Goal: Transaction & Acquisition: Purchase product/service

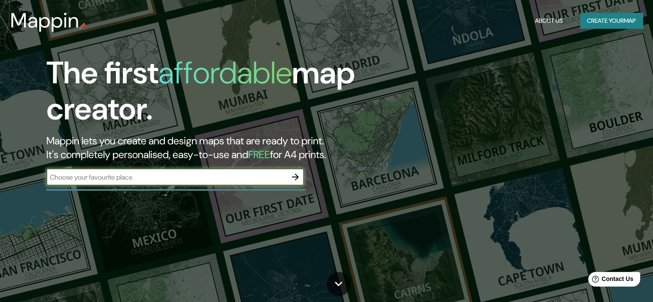
click at [615, 24] on button "Create your map" at bounding box center [611, 21] width 63 height 16
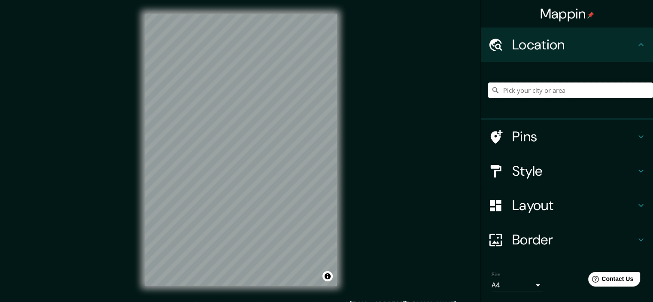
click at [560, 91] on input "Pick your city or area" at bounding box center [570, 89] width 165 height 15
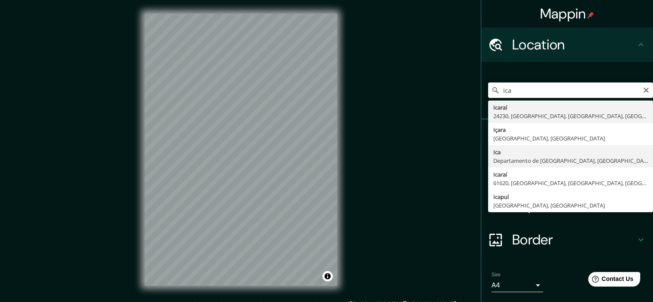
type input "Ica, Departamento de Ica, Perú"
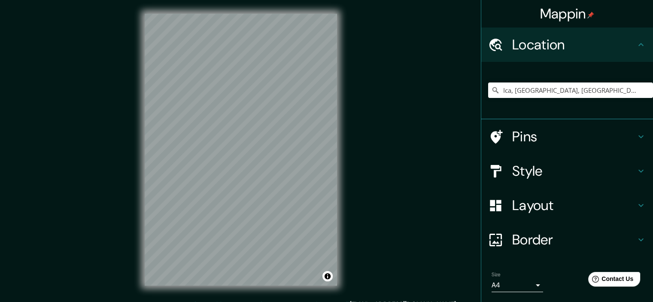
click at [567, 212] on h4 "Layout" at bounding box center [574, 205] width 124 height 17
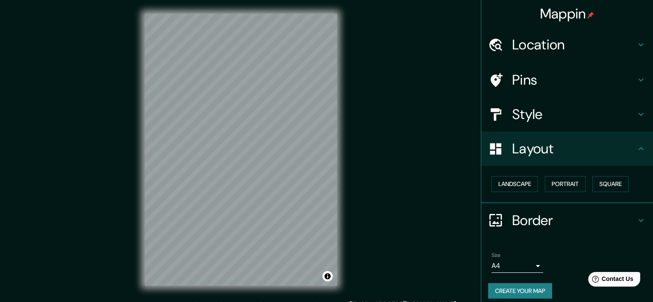
click at [561, 121] on h4 "Style" at bounding box center [574, 114] width 124 height 17
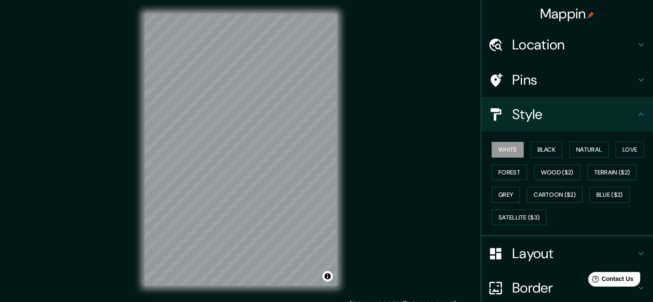
click at [570, 121] on h4 "Style" at bounding box center [574, 114] width 124 height 17
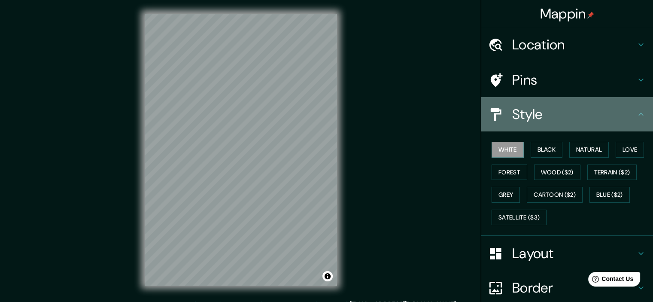
drag, startPoint x: 618, startPoint y: 117, endPoint x: 629, endPoint y: 113, distance: 11.4
click at [626, 114] on h4 "Style" at bounding box center [574, 114] width 124 height 17
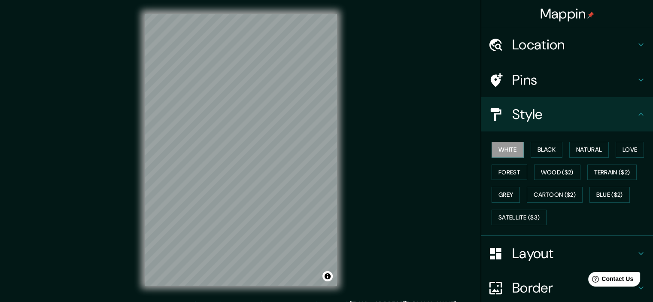
click at [635, 113] on icon at bounding box center [640, 114] width 10 height 10
click at [638, 117] on icon at bounding box center [640, 114] width 10 height 10
click at [623, 84] on h4 "Pins" at bounding box center [574, 79] width 124 height 17
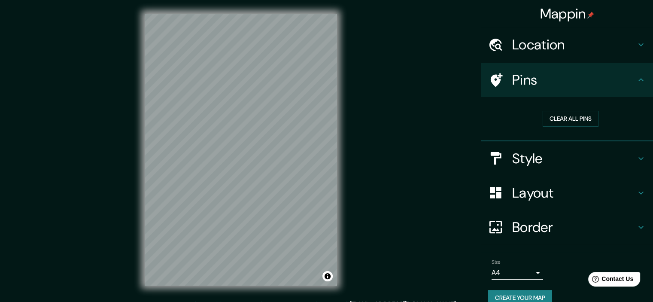
click at [641, 70] on div "Pins" at bounding box center [567, 80] width 172 height 34
click at [635, 79] on icon at bounding box center [640, 80] width 10 height 10
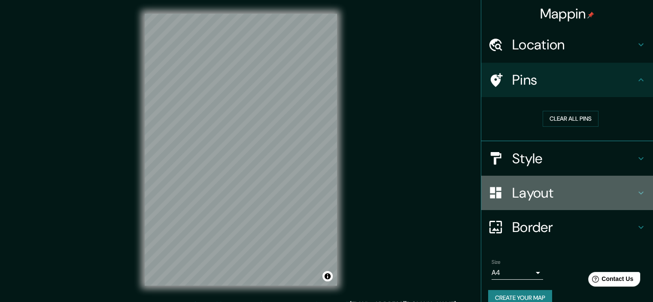
click at [555, 193] on h4 "Layout" at bounding box center [574, 192] width 124 height 17
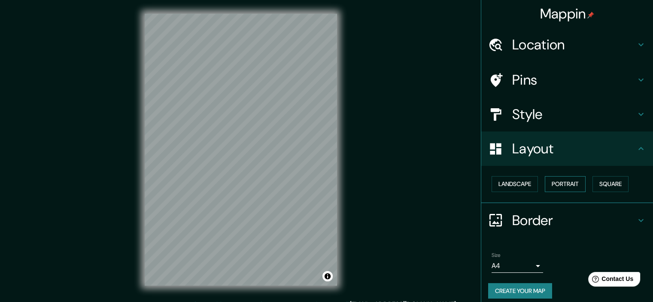
click at [565, 182] on button "Portrait" at bounding box center [565, 184] width 41 height 16
click at [570, 183] on button "Portrait" at bounding box center [565, 184] width 41 height 16
click at [611, 178] on button "Square" at bounding box center [610, 184] width 36 height 16
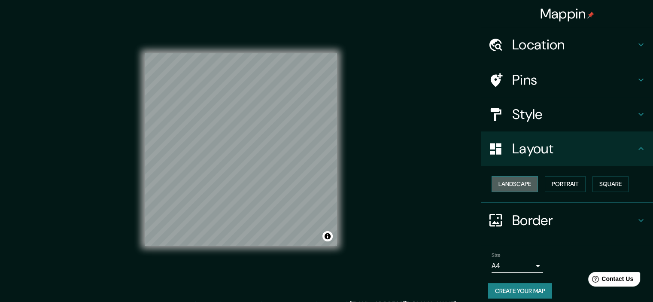
click at [507, 189] on button "Landscape" at bounding box center [514, 184] width 46 height 16
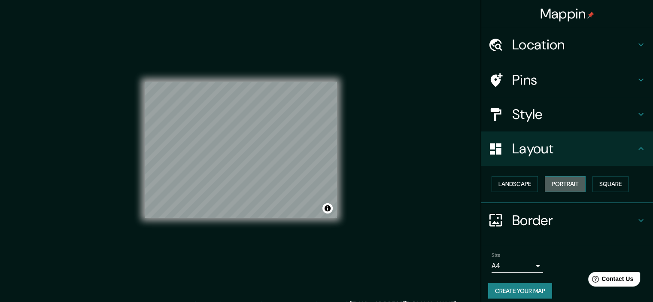
click at [559, 181] on button "Portrait" at bounding box center [565, 184] width 41 height 16
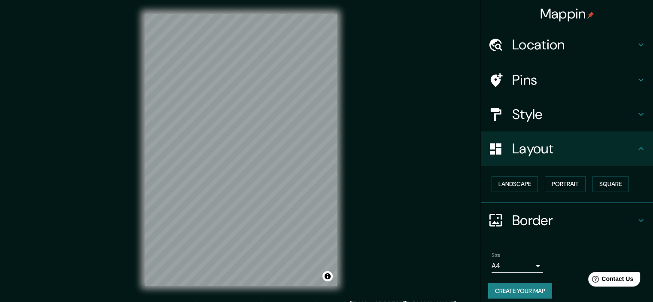
click at [363, 120] on div "Mappin Location Ica, Departamento de Ica, Perú Pins Style Layout Landscape Port…" at bounding box center [326, 156] width 653 height 313
click at [582, 114] on h4 "Style" at bounding box center [574, 114] width 124 height 17
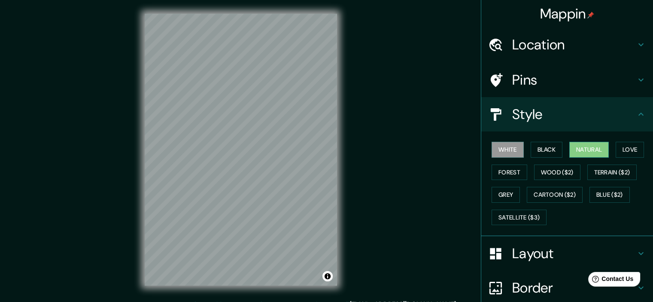
click at [586, 149] on button "Natural" at bounding box center [588, 150] width 39 height 16
click at [568, 109] on h4 "Style" at bounding box center [574, 114] width 124 height 17
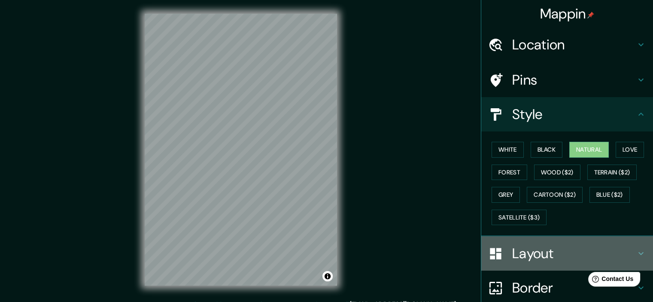
click at [546, 255] on h4 "Layout" at bounding box center [574, 253] width 124 height 17
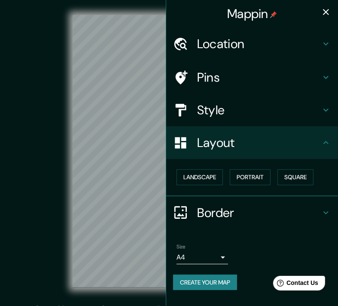
click at [326, 8] on icon "button" at bounding box center [326, 12] width 10 height 10
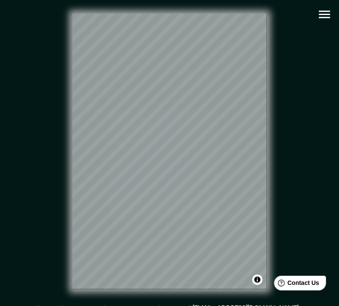
drag, startPoint x: 33, startPoint y: 95, endPoint x: -1, endPoint y: 112, distance: 38.2
click at [0, 112] on html "Mappin Location Ica, Departamento de Ica, Perú Pins Style Layout Landscape Port…" at bounding box center [169, 153] width 339 height 306
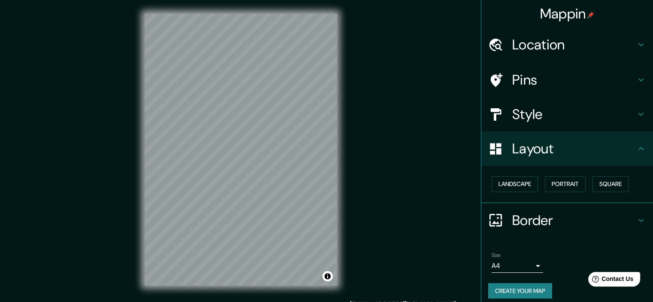
click at [549, 150] on h4 "Layout" at bounding box center [574, 148] width 124 height 17
click at [568, 187] on button "Portrait" at bounding box center [565, 184] width 41 height 16
click at [611, 181] on button "Square" at bounding box center [610, 184] width 36 height 16
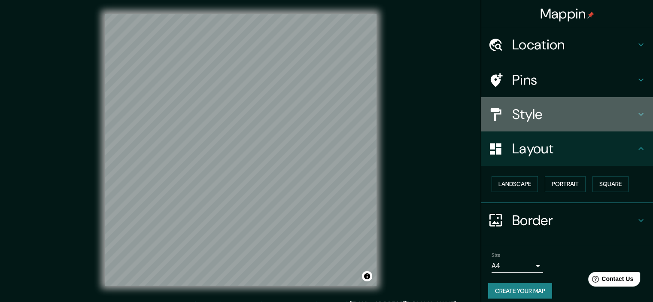
click at [541, 114] on h4 "Style" at bounding box center [574, 114] width 124 height 17
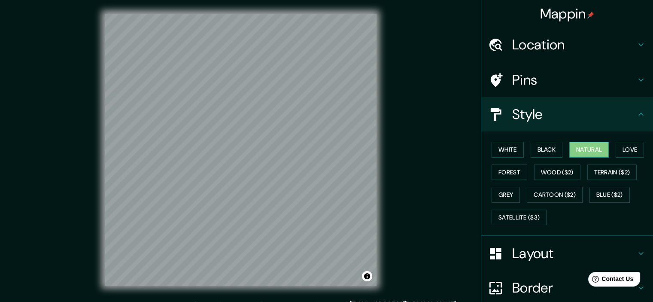
click at [582, 147] on button "Natural" at bounding box center [588, 150] width 39 height 16
click at [504, 147] on button "White" at bounding box center [507, 150] width 32 height 16
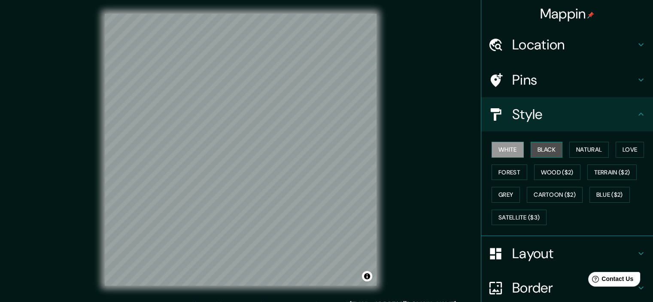
click at [538, 148] on button "Black" at bounding box center [546, 150] width 32 height 16
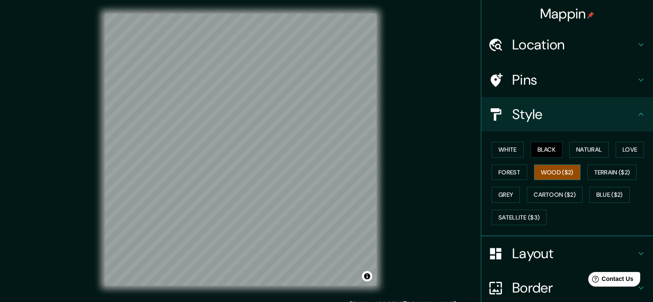
click at [549, 173] on button "Wood ($2)" at bounding box center [557, 172] width 46 height 16
click at [617, 142] on button "Love" at bounding box center [629, 150] width 28 height 16
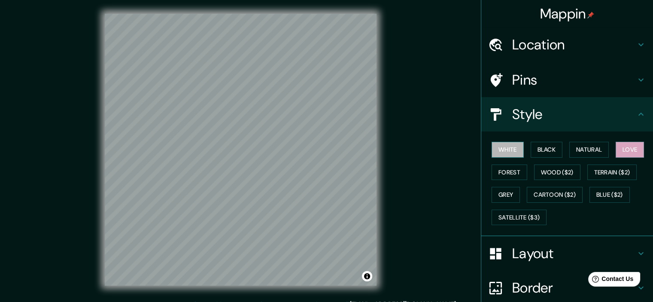
click at [491, 148] on button "White" at bounding box center [507, 150] width 32 height 16
click at [434, 140] on div "© Mapbox © OpenStreetMap Improve this map" at bounding box center [240, 150] width 587 height 272
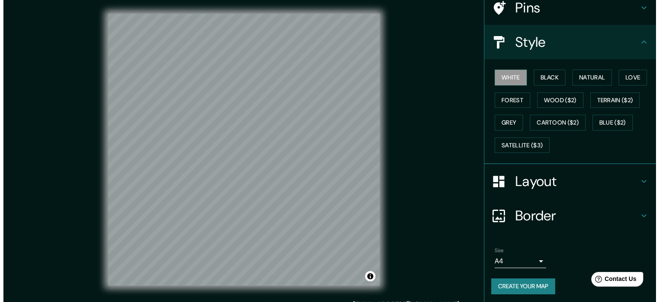
scroll to position [73, 0]
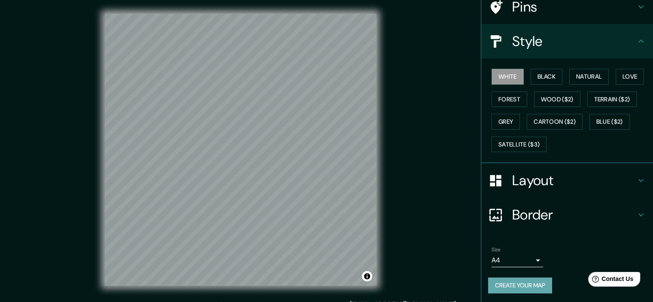
click at [534, 288] on button "Create your map" at bounding box center [520, 285] width 64 height 16
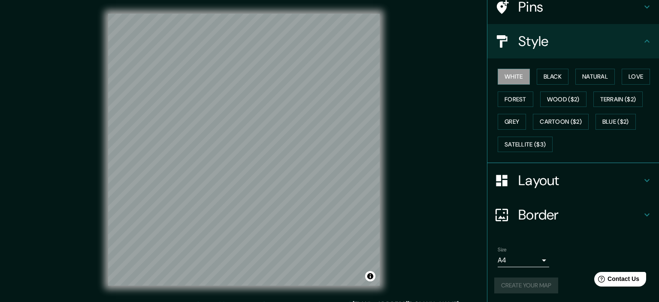
click at [527, 253] on body "Mappin Location Ica, Departamento de Ica, Perú Pins Style White Black Natural L…" at bounding box center [329, 151] width 659 height 302
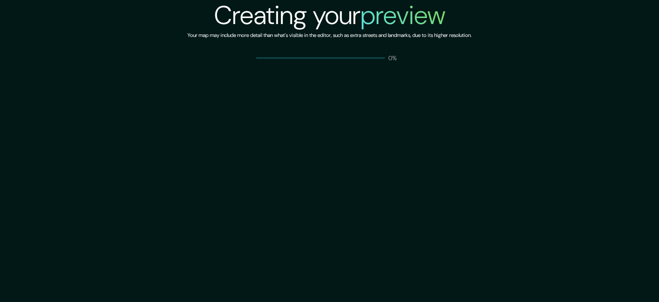
click at [527, 266] on div "Creating your preview Your map may include more detail than what's visible in t…" at bounding box center [329, 151] width 659 height 302
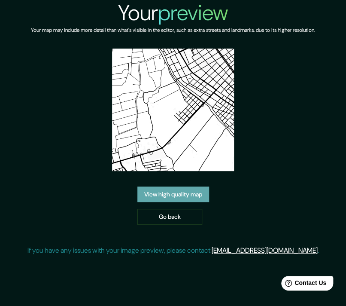
click at [155, 195] on link "View high quality map" at bounding box center [173, 194] width 72 height 16
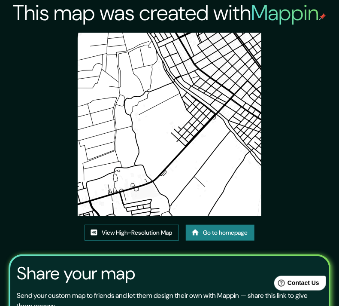
click at [161, 231] on link "View High-Resolution Map" at bounding box center [132, 232] width 94 height 16
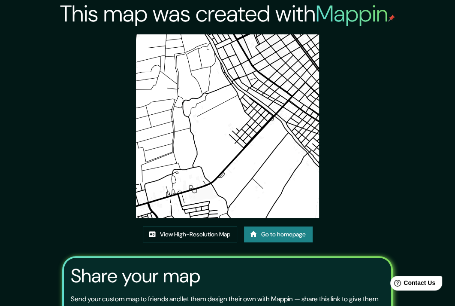
click at [262, 235] on link "Go to homepage" at bounding box center [278, 234] width 69 height 16
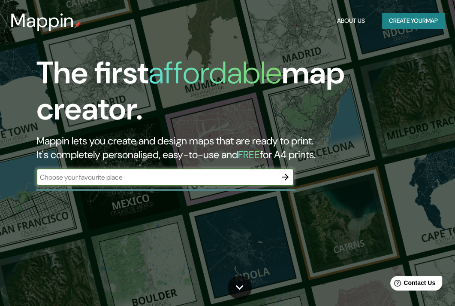
click at [405, 24] on button "Create your map" at bounding box center [413, 21] width 63 height 16
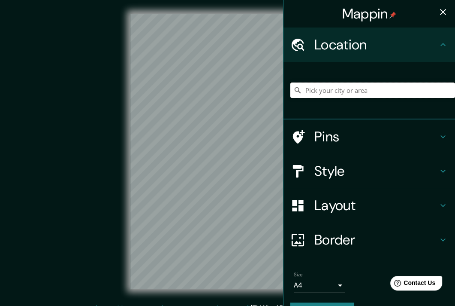
click at [332, 88] on input "Pick your city or area" at bounding box center [372, 89] width 165 height 15
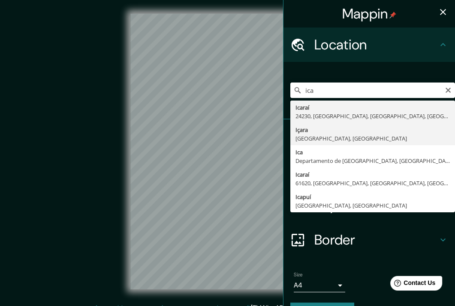
type input "Içara, Santa Catarina, Brasil"
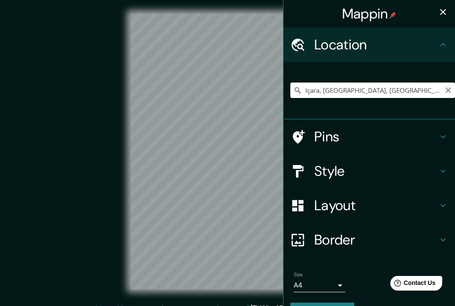
click at [445, 91] on icon "Clear" at bounding box center [448, 90] width 7 height 7
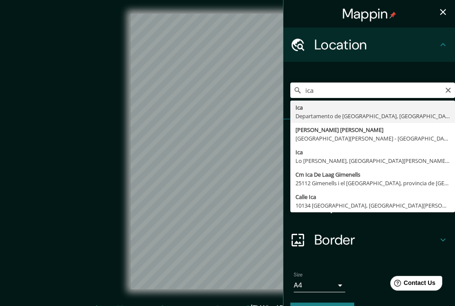
type input "Ica, Departamento de Ica, Perú"
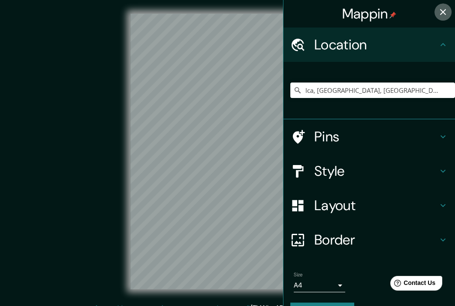
click at [440, 9] on icon "button" at bounding box center [443, 12] width 6 height 6
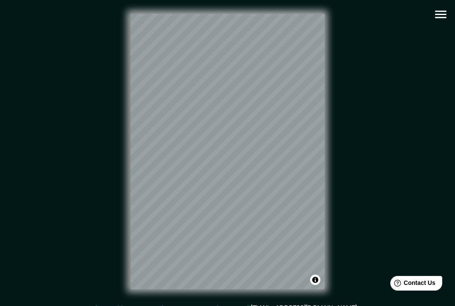
click at [97, 83] on div "© Mapbox © OpenStreetMap Improve this map" at bounding box center [228, 151] width 410 height 275
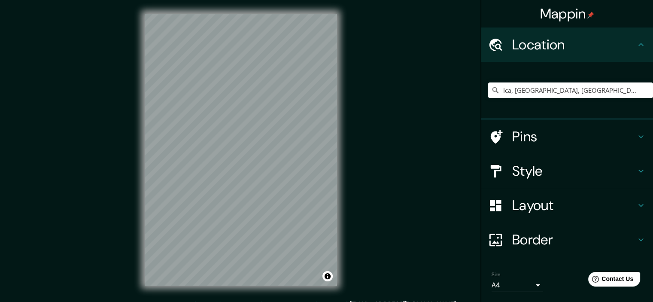
click at [533, 205] on h4 "Layout" at bounding box center [574, 205] width 124 height 17
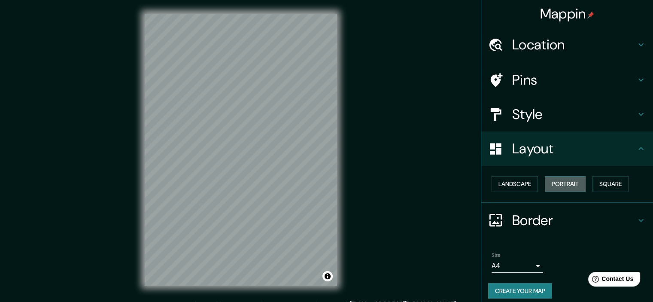
click at [560, 178] on button "Portrait" at bounding box center [565, 184] width 41 height 16
click at [561, 182] on button "Portrait" at bounding box center [565, 184] width 41 height 16
click at [521, 183] on button "Landscape" at bounding box center [514, 184] width 46 height 16
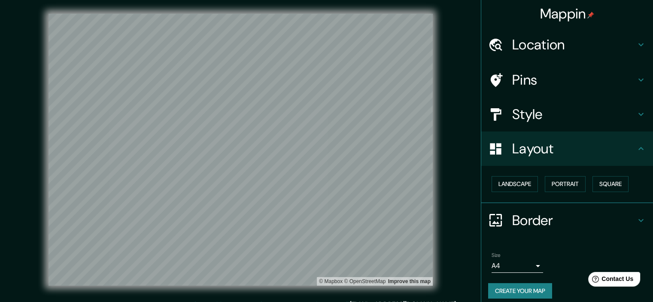
click at [520, 262] on body "Mappin Location Ica, Departamento de Ica, Perú Pins Style Layout Landscape Port…" at bounding box center [326, 151] width 653 height 302
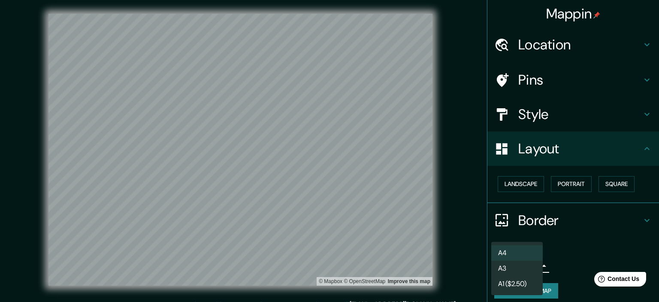
click at [513, 270] on li "A3" at bounding box center [516, 267] width 51 height 15
type input "a4"
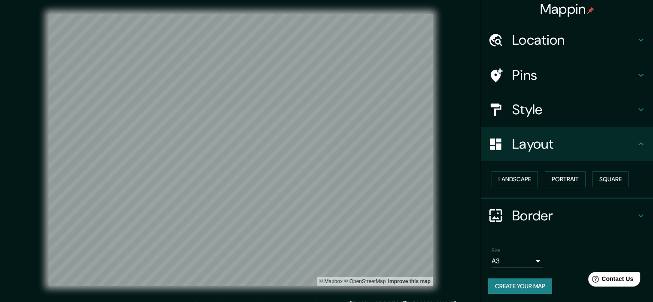
scroll to position [6, 0]
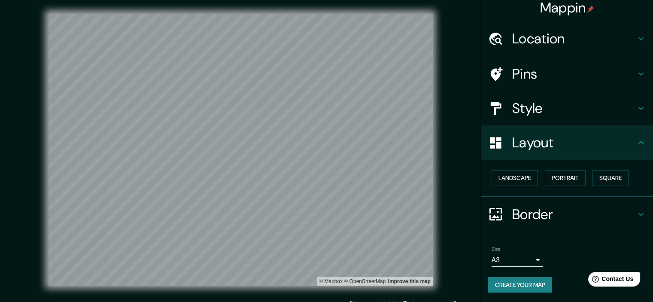
click at [520, 284] on button "Create your map" at bounding box center [520, 285] width 64 height 16
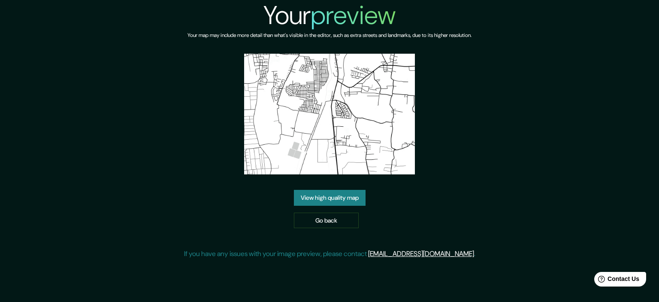
click at [344, 190] on div "Your preview Your map may include more detail than what's visible in the editor…" at bounding box center [329, 133] width 291 height 266
click at [344, 193] on link "View high quality map" at bounding box center [330, 198] width 72 height 16
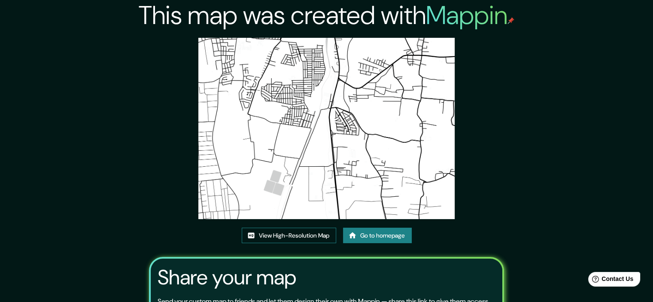
click at [285, 229] on link "View High-Resolution Map" at bounding box center [289, 235] width 94 height 16
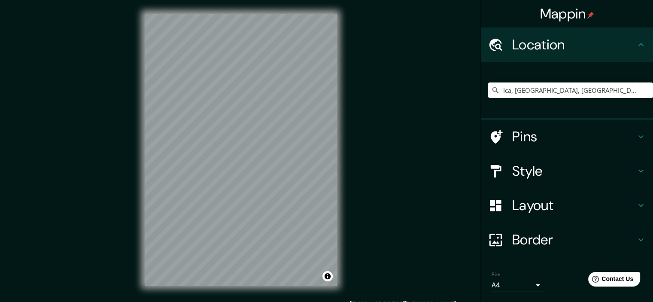
click at [602, 89] on input "Ica, Departamento de Ica, Perú" at bounding box center [570, 89] width 165 height 15
drag, startPoint x: 596, startPoint y: 89, endPoint x: 590, endPoint y: 90, distance: 5.2
click at [590, 90] on input "Ica, Departamento de Ica, Perú" at bounding box center [570, 89] width 165 height 15
drag, startPoint x: 575, startPoint y: 89, endPoint x: 417, endPoint y: 107, distance: 158.6
click at [417, 107] on div "Mappin Location Ica, Departamento de Ica, Perú Pins Style Layout Border Choose …" at bounding box center [326, 156] width 653 height 313
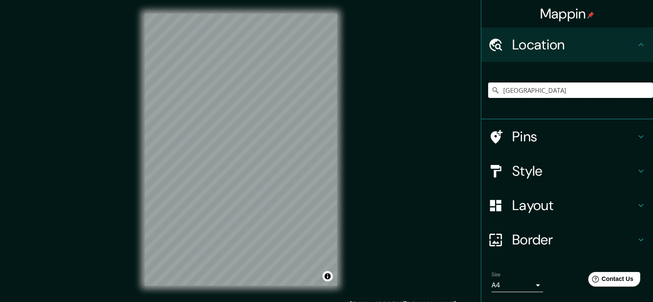
drag, startPoint x: 523, startPoint y: 91, endPoint x: 463, endPoint y: 92, distance: 60.5
click at [463, 92] on div "Mappin Location Perú Pins Style Layout Border Choose a border. Hint : you can m…" at bounding box center [326, 156] width 653 height 313
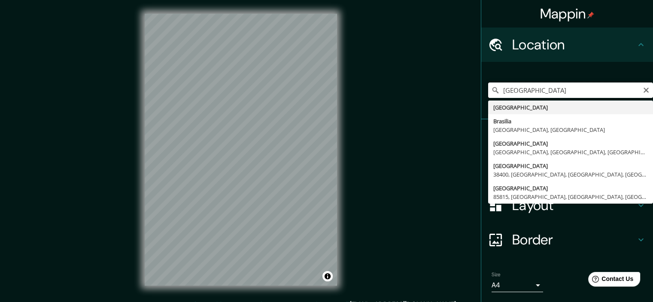
type input "Brasil"
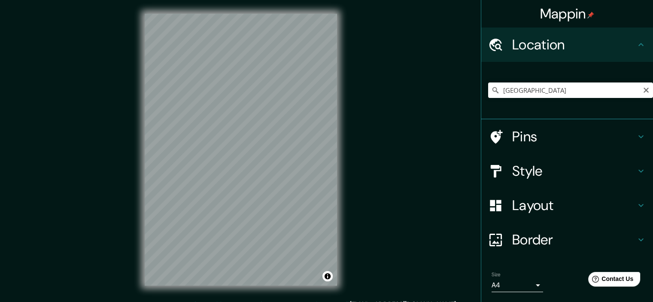
click at [523, 239] on h4 "Border" at bounding box center [574, 239] width 124 height 17
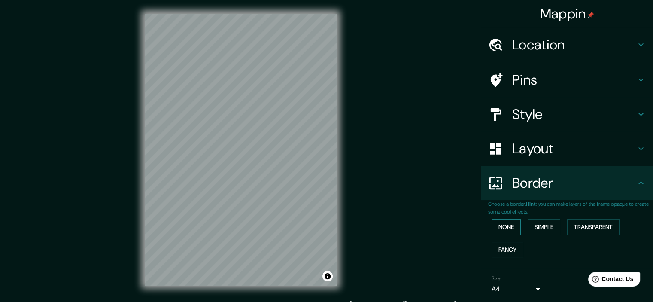
click at [504, 224] on button "None" at bounding box center [505, 227] width 29 height 16
click at [568, 155] on h4 "Layout" at bounding box center [574, 148] width 124 height 17
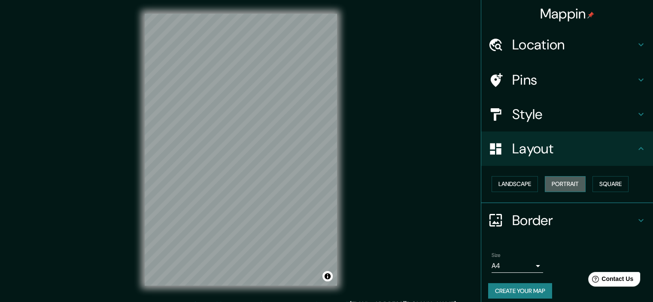
click at [548, 187] on button "Portrait" at bounding box center [565, 184] width 41 height 16
click at [608, 189] on button "Square" at bounding box center [610, 184] width 36 height 16
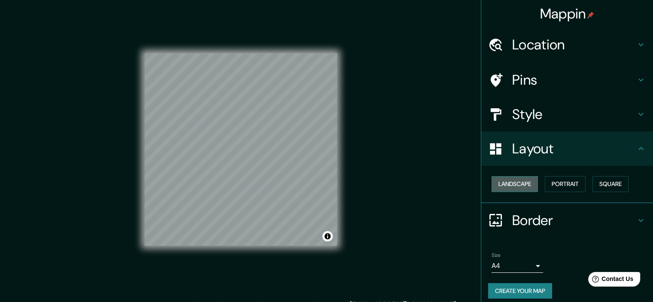
click at [506, 187] on button "Landscape" at bounding box center [514, 184] width 46 height 16
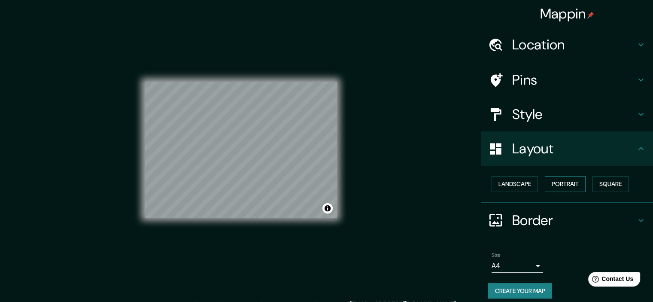
click at [560, 186] on button "Portrait" at bounding box center [565, 184] width 41 height 16
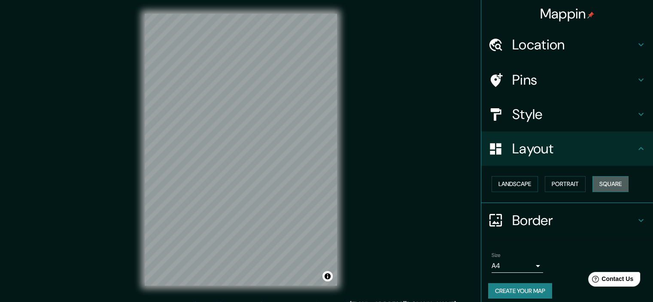
click at [599, 184] on button "Square" at bounding box center [610, 184] width 36 height 16
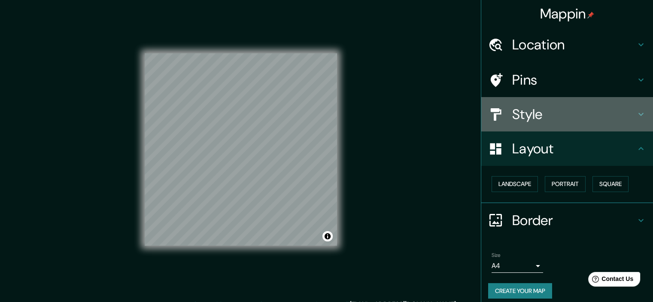
click at [548, 109] on h4 "Style" at bounding box center [574, 114] width 124 height 17
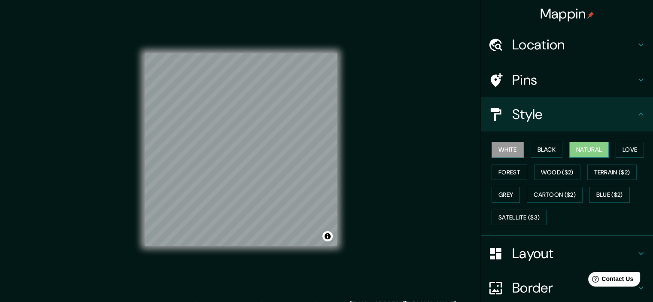
click at [571, 147] on button "Natural" at bounding box center [588, 150] width 39 height 16
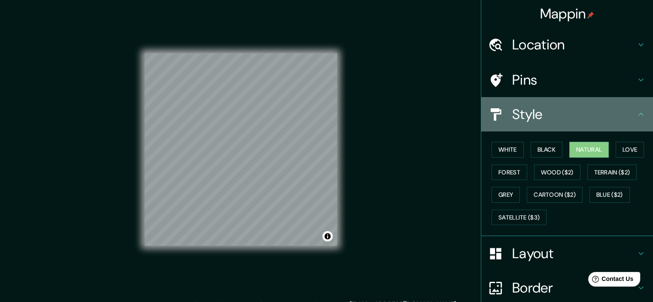
click at [575, 112] on h4 "Style" at bounding box center [574, 114] width 124 height 17
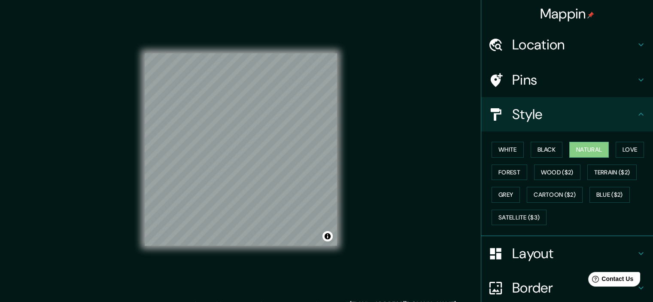
click at [637, 113] on icon at bounding box center [640, 114] width 10 height 10
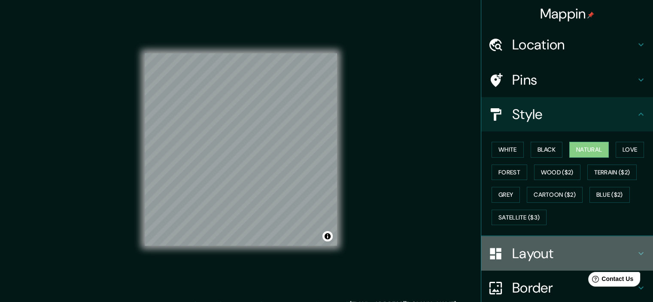
drag, startPoint x: 531, startPoint y: 259, endPoint x: 530, endPoint y: 248, distance: 11.2
click at [530, 259] on h4 "Layout" at bounding box center [574, 253] width 124 height 17
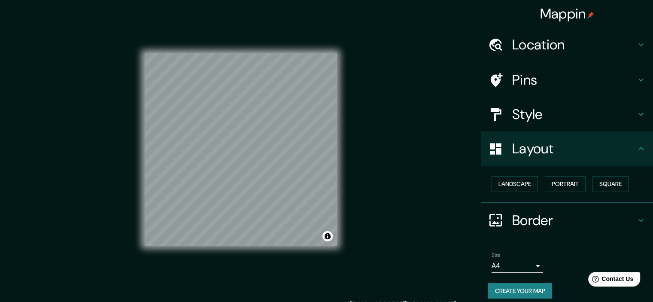
click at [519, 269] on body "Mappin Location Brasil Brasil Brasilia Distrito Federal, Brasil Brasilândia São…" at bounding box center [326, 151] width 653 height 302
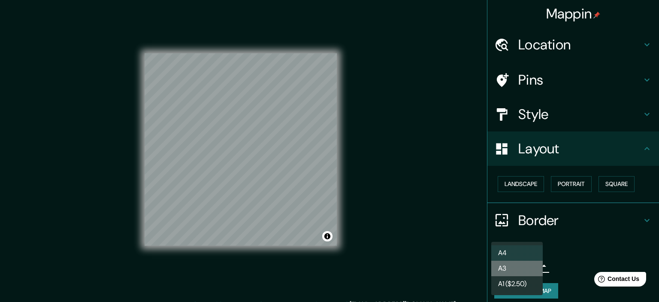
click at [517, 275] on li "A3" at bounding box center [516, 267] width 51 height 15
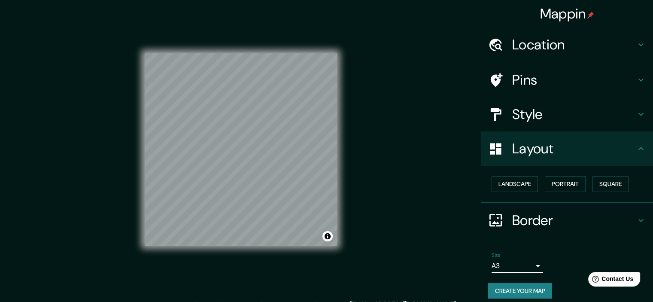
click at [527, 284] on button "Create your map" at bounding box center [520, 291] width 64 height 16
click at [511, 291] on button "Create your map" at bounding box center [520, 291] width 64 height 16
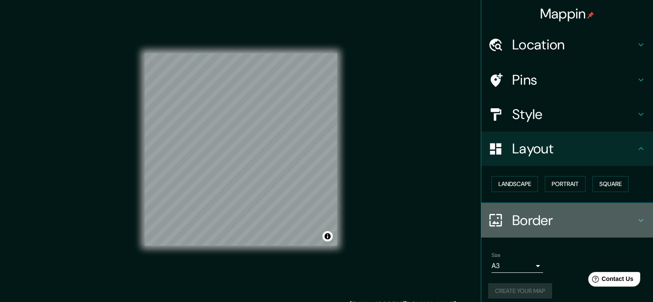
click at [517, 213] on h4 "Border" at bounding box center [574, 220] width 124 height 17
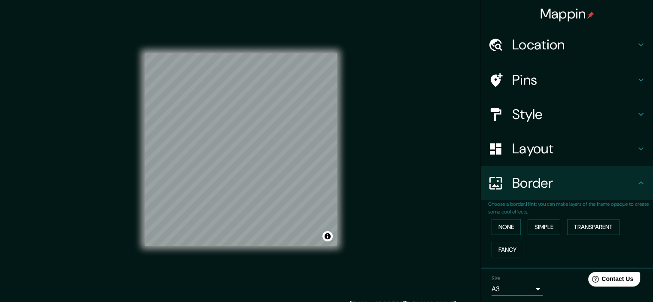
click at [527, 196] on div "Border" at bounding box center [567, 183] width 172 height 34
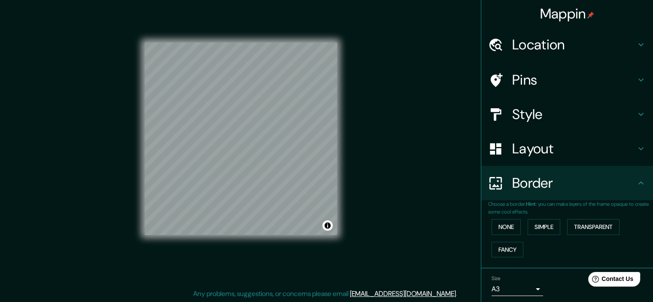
scroll to position [29, 0]
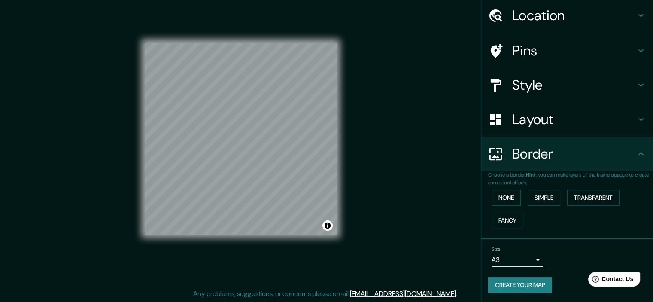
click at [503, 281] on button "Create your map" at bounding box center [520, 285] width 64 height 16
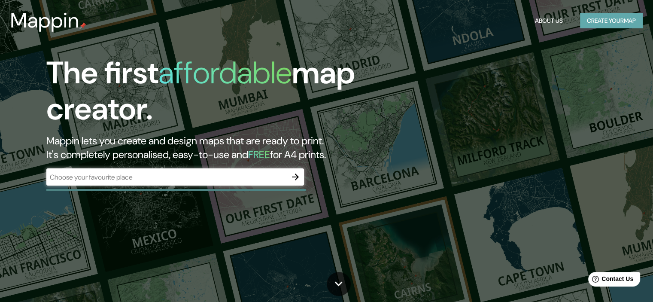
click at [614, 18] on button "Create your map" at bounding box center [611, 21] width 63 height 16
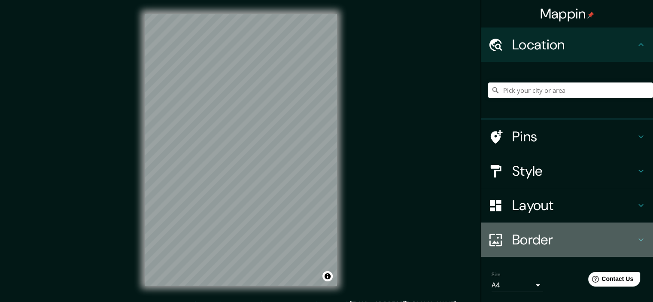
click at [539, 231] on h4 "Border" at bounding box center [574, 239] width 124 height 17
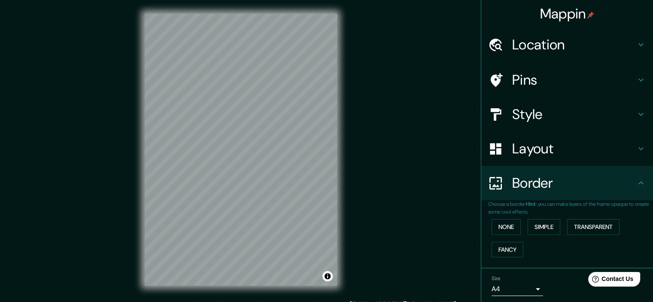
click at [559, 154] on h4 "Layout" at bounding box center [574, 148] width 124 height 17
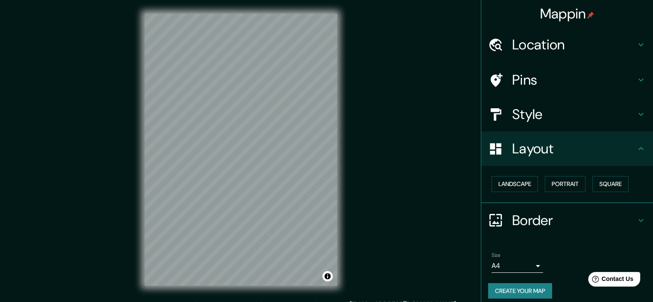
click at [549, 109] on h4 "Style" at bounding box center [574, 114] width 124 height 17
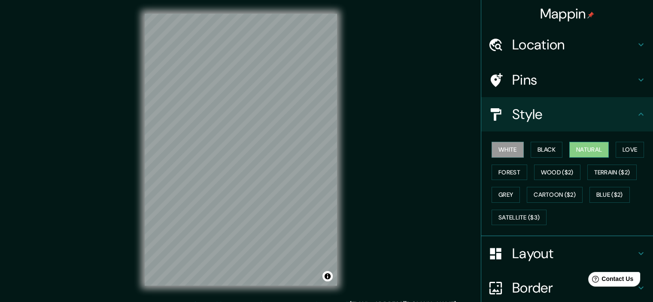
click at [578, 146] on button "Natural" at bounding box center [588, 150] width 39 height 16
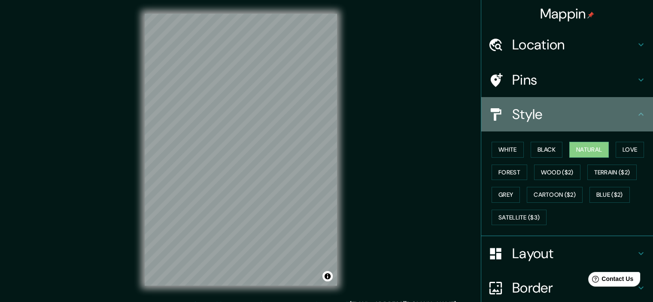
click at [573, 115] on h4 "Style" at bounding box center [574, 114] width 124 height 17
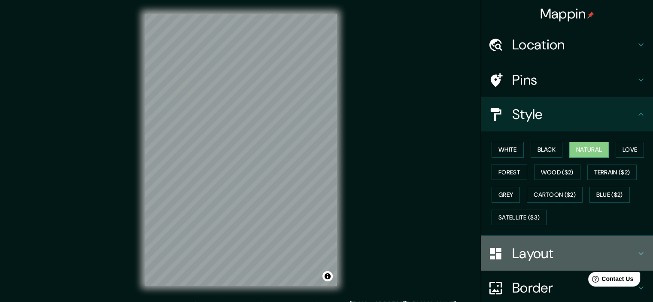
click at [538, 255] on h4 "Layout" at bounding box center [574, 253] width 124 height 17
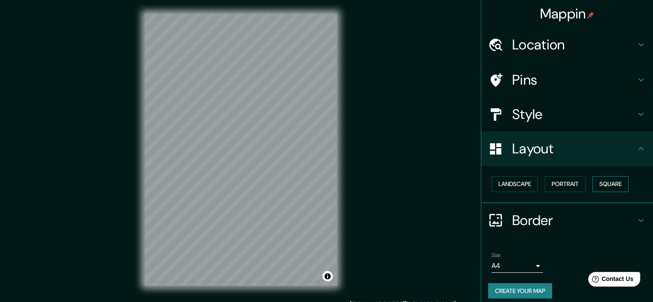
click at [600, 179] on button "Square" at bounding box center [610, 184] width 36 height 16
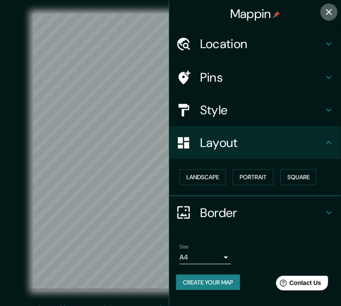
click at [324, 8] on icon "button" at bounding box center [329, 12] width 10 height 10
